Goal: Transaction & Acquisition: Purchase product/service

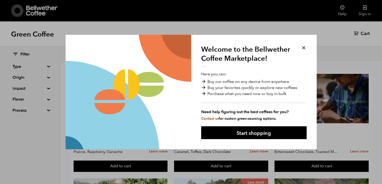
click at [235, 126] on button "Start shopping" at bounding box center [254, 132] width 106 height 13
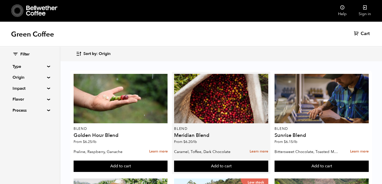
click at [238, 131] on div "Blend Meridian Blend From $ 6.20 /lb" at bounding box center [221, 110] width 94 height 73
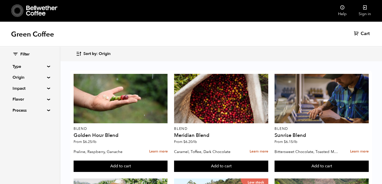
scroll to position [310, 0]
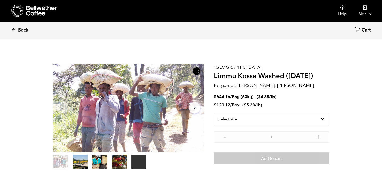
scroll to position [219, 268]
click at [264, 117] on select "Select size Bag (60kg) (132 lbs) Box (24 lbs)" at bounding box center [271, 119] width 115 height 12
select select "box"
click at [214, 113] on select "Select size Bag (60kg) (132 lbs) Box (24 lbs)" at bounding box center [271, 119] width 115 height 12
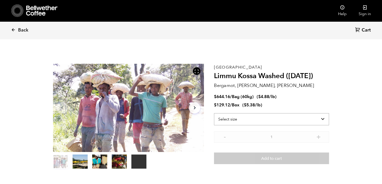
click at [251, 116] on select "Select size Bag (60kg) (132 lbs) Box (24 lbs)" at bounding box center [271, 119] width 115 height 12
click at [331, 89] on section "Your browser does not support the video tag. Item 1 of 5 Your browser does not …" at bounding box center [191, 116] width 302 height 138
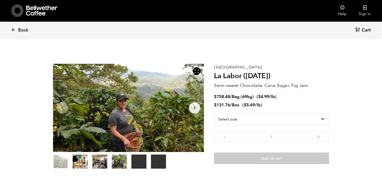
scroll to position [219, 268]
click at [242, 116] on select "Select size Bag (69kg) (152 lbs) Box (24 lbs)" at bounding box center [271, 119] width 115 height 12
click at [330, 81] on section "Your browser does not support the video tag. Your browser does not support the …" at bounding box center [191, 116] width 302 height 138
click at [266, 95] on bdi "$ 4.99" at bounding box center [263, 97] width 11 height 6
click at [270, 122] on select "Select size Bag (69kg) (152 lbs) Box (24 lbs)" at bounding box center [271, 119] width 115 height 12
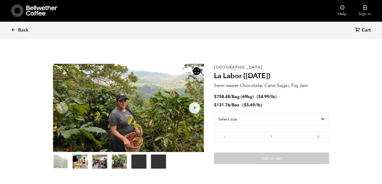
click at [306, 82] on p "Semi-sweet Chocolate, Cane Sugar, Fig Jam" at bounding box center [271, 85] width 115 height 7
